Goal: Obtain resource: Download file/media

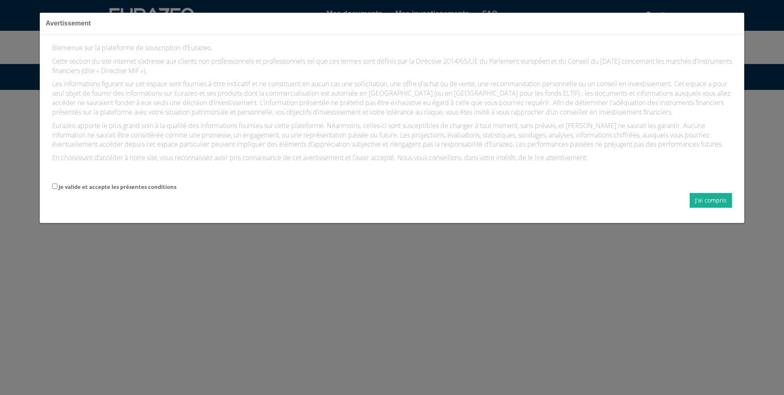
drag, startPoint x: 58, startPoint y: 196, endPoint x: 71, endPoint y: 196, distance: 13.1
click at [59, 191] on label "Je valide et accepte les présentes conditions" at bounding box center [118, 187] width 118 height 8
click at [57, 189] on input "Je valide et accepte les présentes conditions" at bounding box center [54, 185] width 5 height 5
checkbox input "true"
click at [711, 208] on button "J'ai compris" at bounding box center [711, 200] width 42 height 15
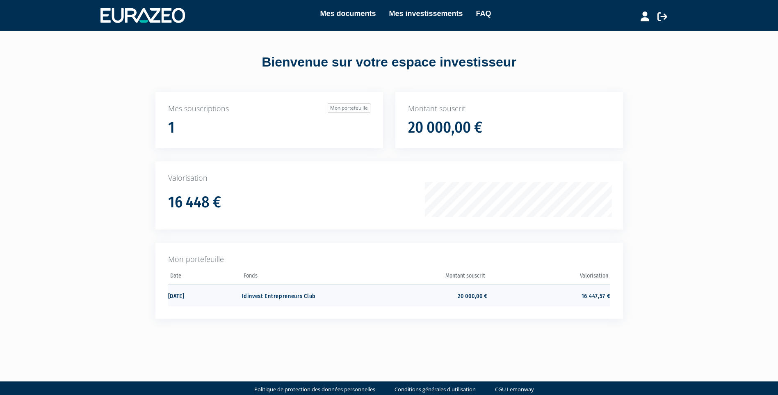
click at [602, 298] on td "16 447,57 €" at bounding box center [548, 295] width 123 height 22
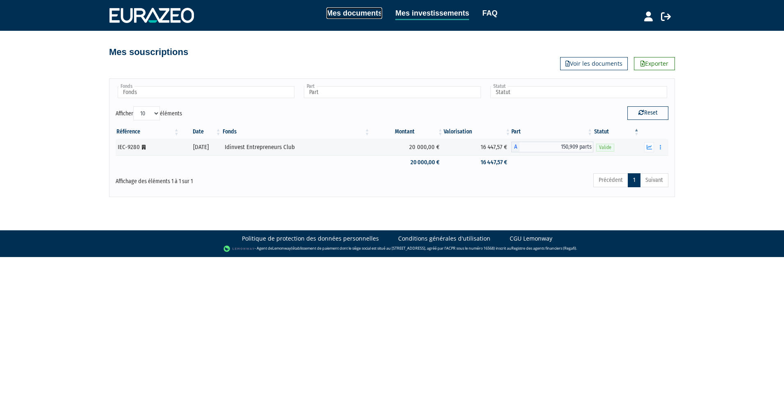
click at [353, 12] on link "Mes documents" at bounding box center [355, 12] width 56 height 11
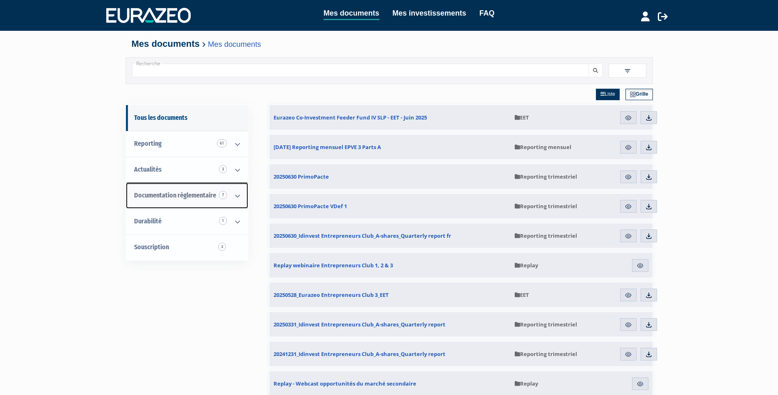
click at [238, 197] on icon at bounding box center [237, 195] width 21 height 25
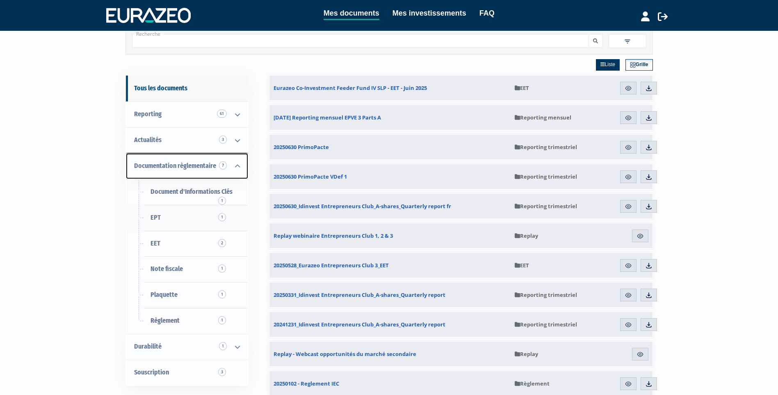
scroll to position [82, 0]
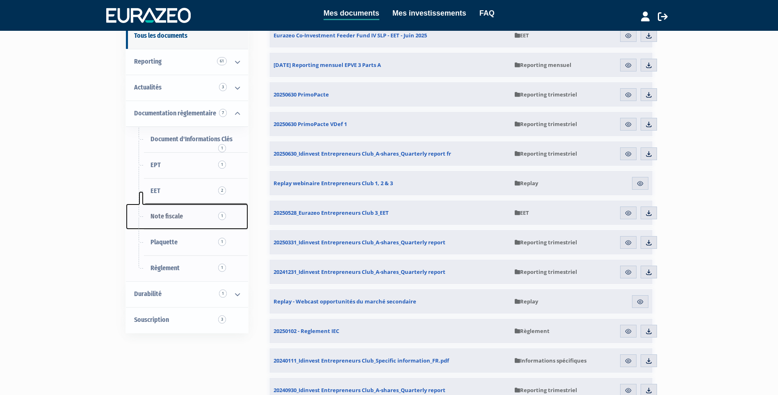
click at [169, 218] on span "Note fiscale 1" at bounding box center [167, 216] width 32 height 8
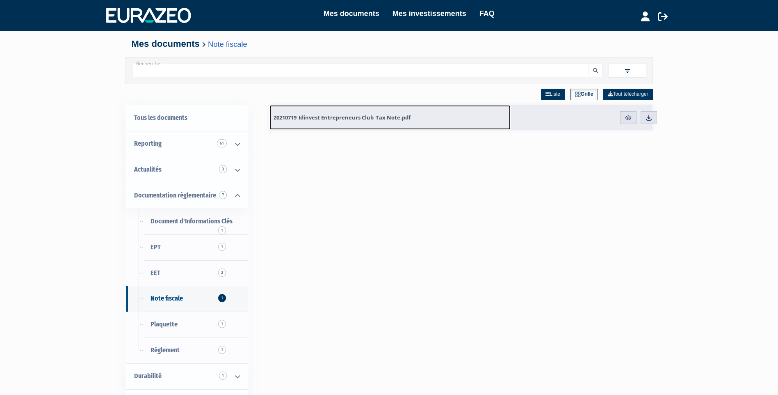
click at [358, 117] on span "20210719_Idinvest Entrepreneurs Club_Tax Note.pdf" at bounding box center [342, 117] width 137 height 7
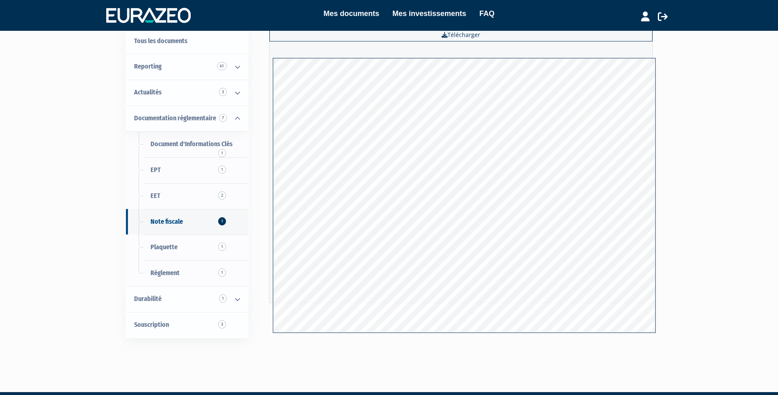
scroll to position [54, 0]
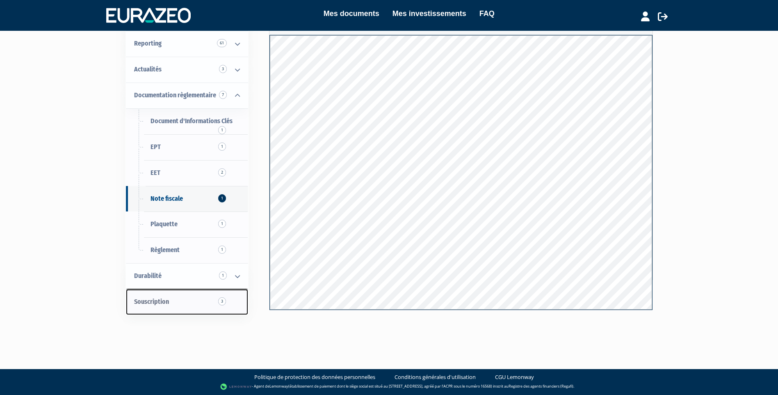
click at [219, 301] on span "3" at bounding box center [222, 301] width 8 height 8
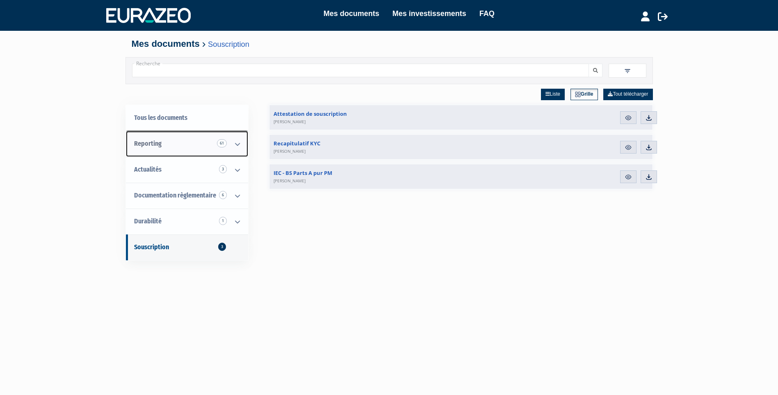
click at [240, 141] on icon at bounding box center [237, 143] width 21 height 25
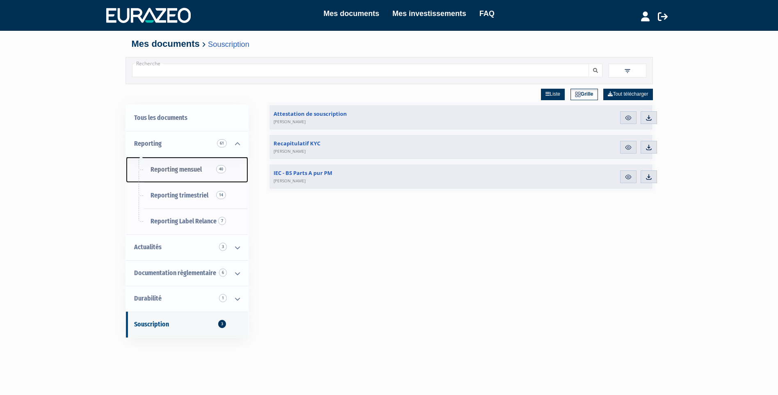
click at [175, 165] on span "Reporting mensuel 40" at bounding box center [176, 169] width 51 height 8
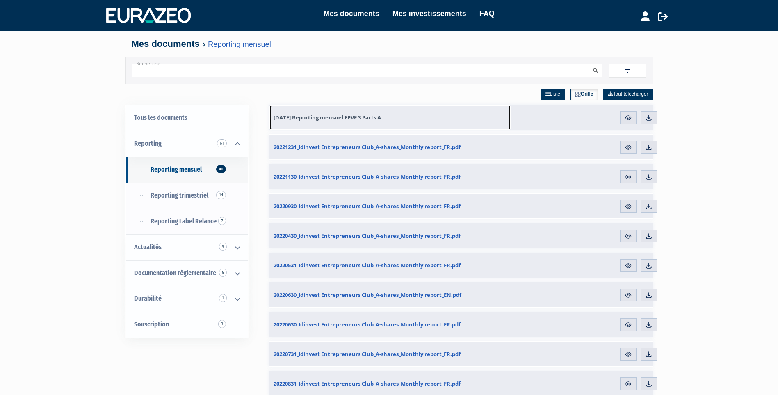
click at [320, 118] on span "[DATE] Reporting mensuel EPVE 3 Parts A" at bounding box center [327, 117] width 107 height 7
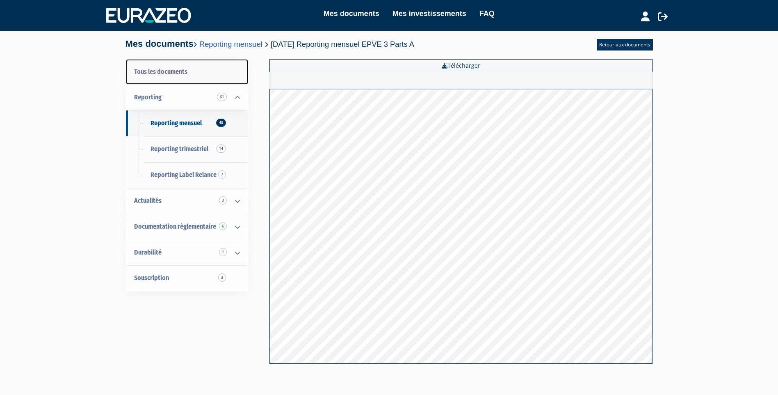
click at [154, 71] on link "Tous les documents" at bounding box center [187, 72] width 122 height 26
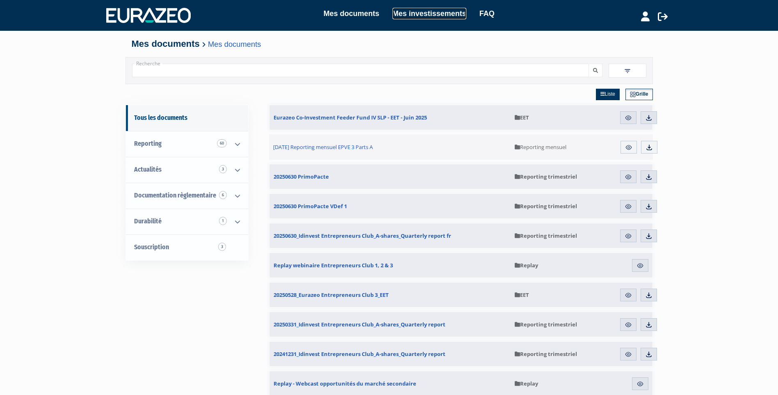
click at [426, 11] on link "Mes investissements" at bounding box center [430, 13] width 74 height 11
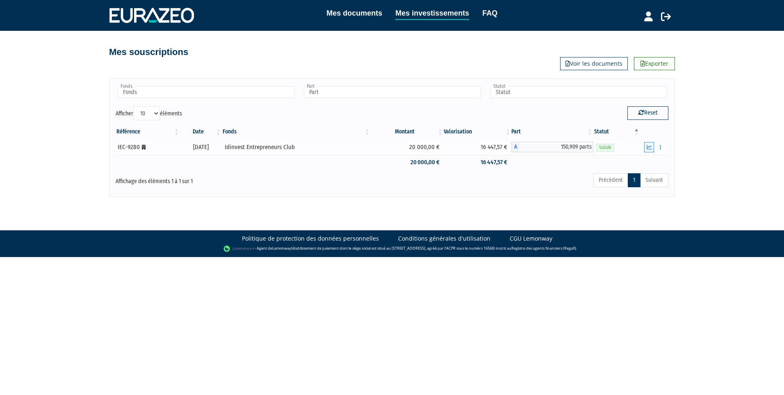
click at [649, 148] on icon "button" at bounding box center [649, 146] width 5 height 5
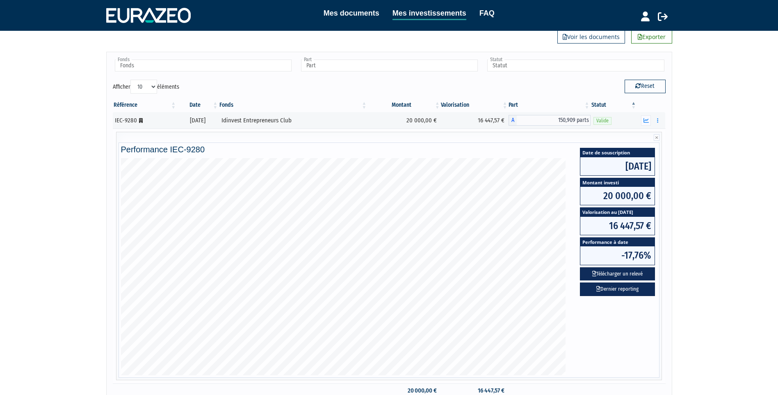
scroll to position [41, 0]
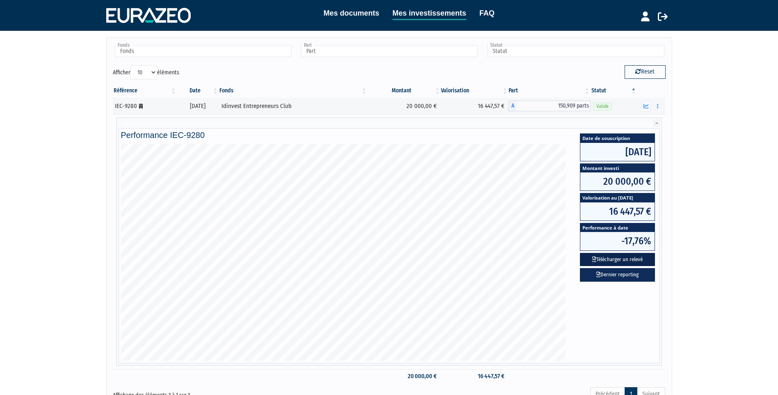
click at [617, 260] on button "Télécharger un relevé" at bounding box center [617, 260] width 75 height 14
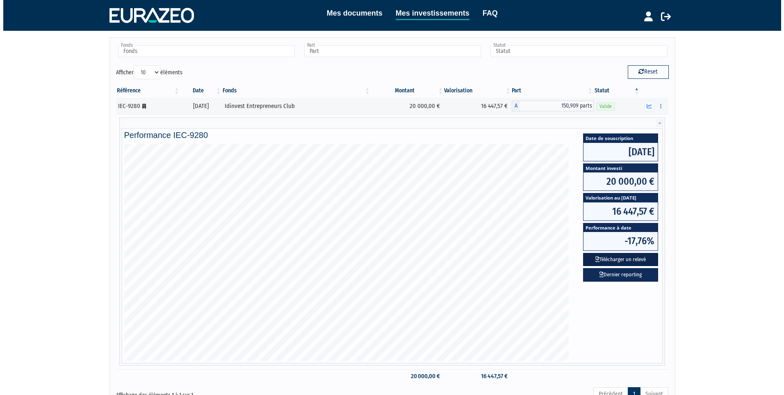
scroll to position [0, 0]
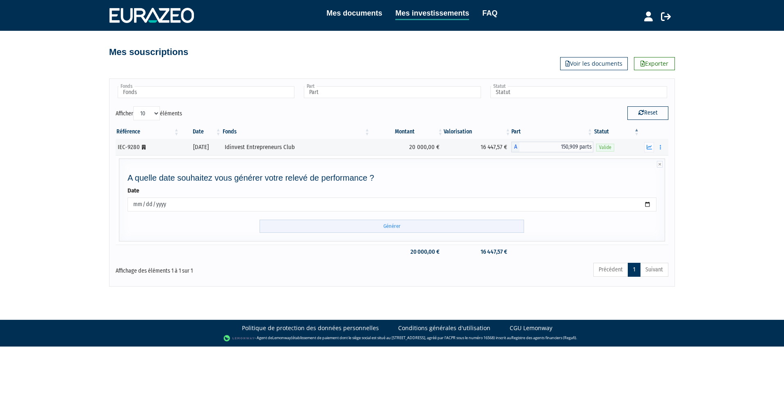
click at [397, 227] on input "Générer" at bounding box center [392, 226] width 265 height 14
